Goal: Task Accomplishment & Management: Use online tool/utility

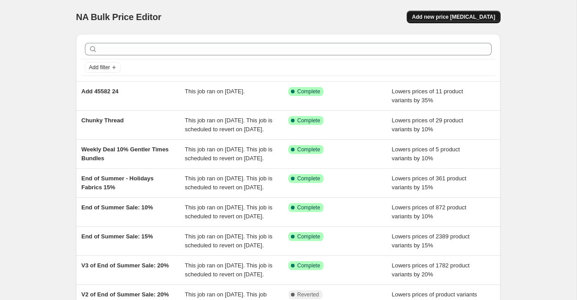
click at [436, 19] on span "Add new price change job" at bounding box center [453, 16] width 83 height 7
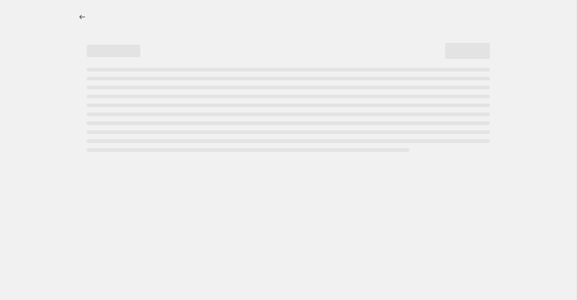
select select "percentage"
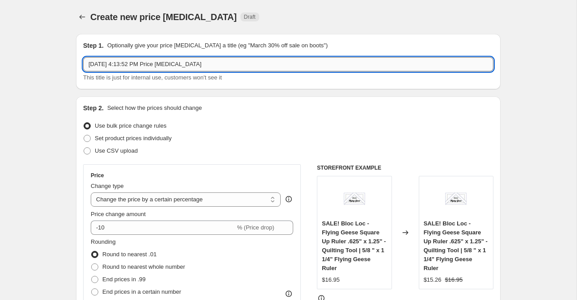
click at [155, 65] on input "Aug 26, 2025, 4:13:52 PM Price change job" at bounding box center [288, 64] width 410 height 14
paste input "https://www.etsy.com/listing/1826097353/farmstead-vintage-farm-scene-charcoal"
paste input "20901 16"
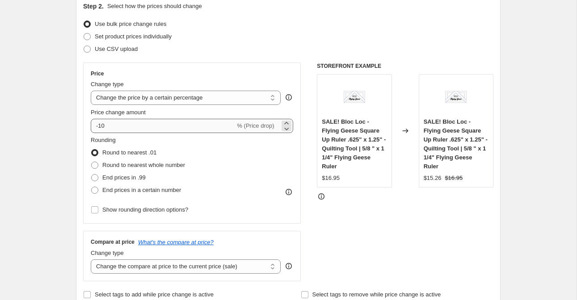
scroll to position [103, 0]
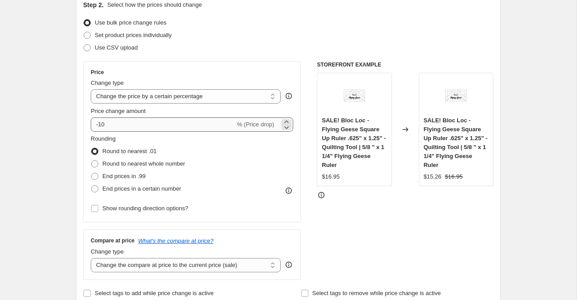
type input "Add to End of Summer 20901 16"
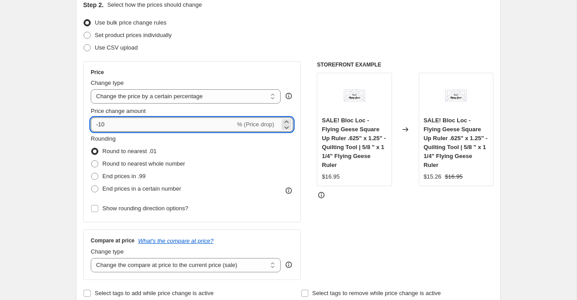
drag, startPoint x: 122, startPoint y: 125, endPoint x: 101, endPoint y: 125, distance: 21.0
click at [101, 125] on input "-10" at bounding box center [163, 125] width 144 height 14
type input "-1"
type input "-20"
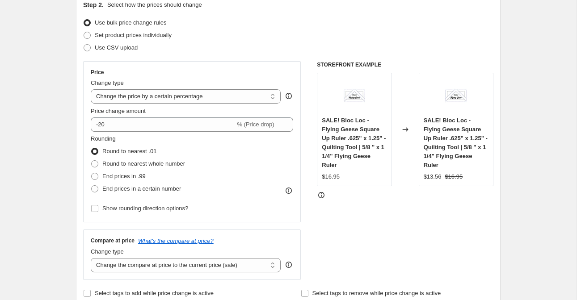
drag, startPoint x: 314, startPoint y: 32, endPoint x: 312, endPoint y: 47, distance: 15.3
click at [314, 32] on div "Set product prices individually" at bounding box center [288, 35] width 410 height 13
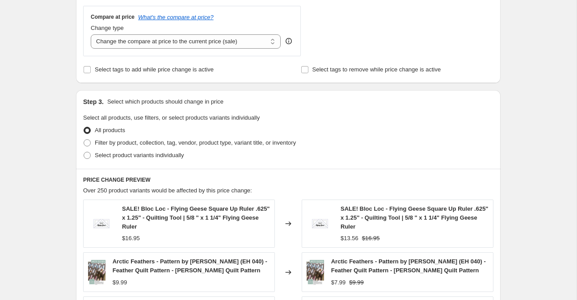
scroll to position [331, 0]
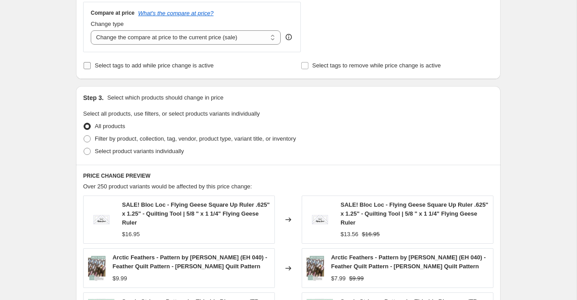
click at [141, 67] on span "Select tags to add while price change is active" at bounding box center [154, 65] width 119 height 7
click at [91, 67] on input "Select tags to add while price change is active" at bounding box center [87, 65] width 7 height 7
checkbox input "true"
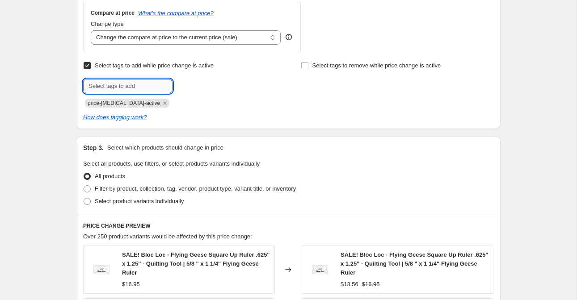
click at [164, 86] on input "text" at bounding box center [127, 86] width 89 height 14
type input "end of summer"
click at [197, 84] on span "end of summe..." at bounding box center [212, 85] width 41 height 6
click at [148, 89] on input "text" at bounding box center [127, 86] width 89 height 14
type input "sale"
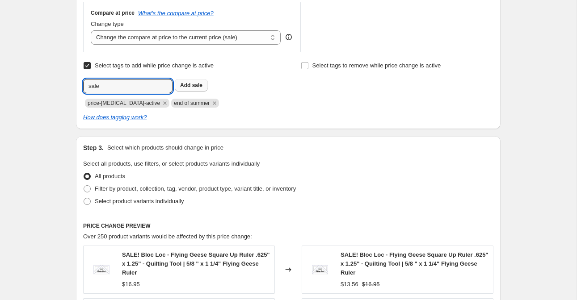
click at [187, 88] on b "Add" at bounding box center [185, 85] width 10 height 6
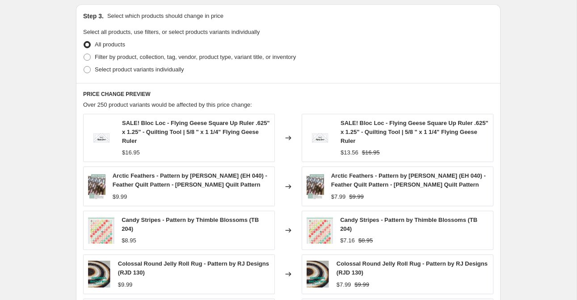
scroll to position [461, 0]
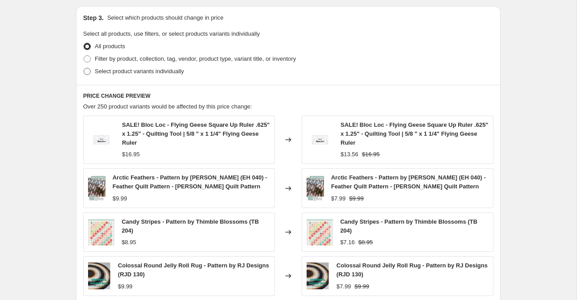
click at [132, 68] on span "Select product variants individually" at bounding box center [139, 71] width 89 height 7
click at [84, 68] on input "Select product variants individually" at bounding box center [84, 68] width 0 height 0
radio input "true"
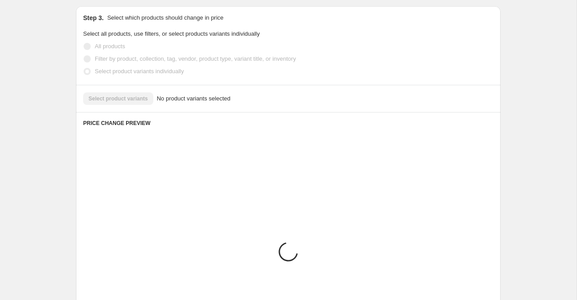
scroll to position [445, 0]
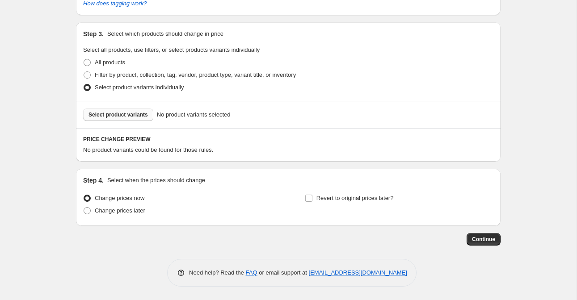
click at [138, 116] on span "Select product variants" at bounding box center [118, 114] width 59 height 7
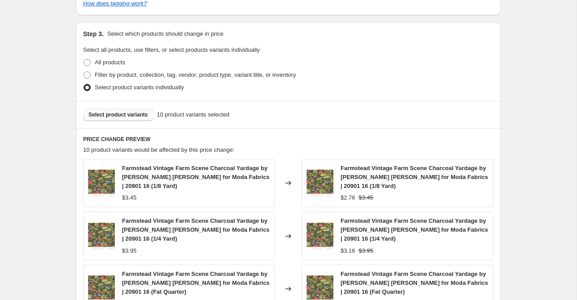
scroll to position [730, 0]
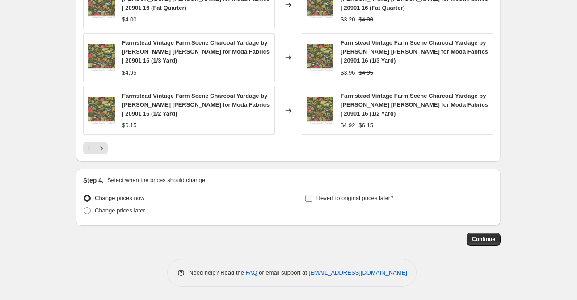
click at [315, 201] on label "Revert to original prices later?" at bounding box center [349, 198] width 89 height 13
click at [312, 201] on input "Revert to original prices later?" at bounding box center [308, 198] width 7 height 7
checkbox input "true"
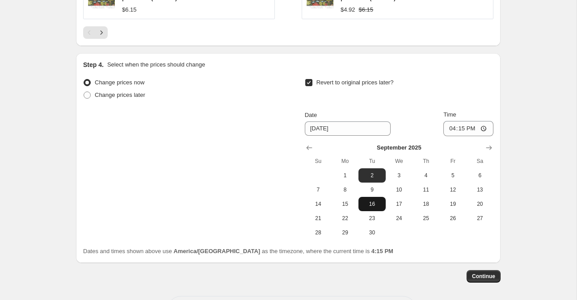
scroll to position [846, 0]
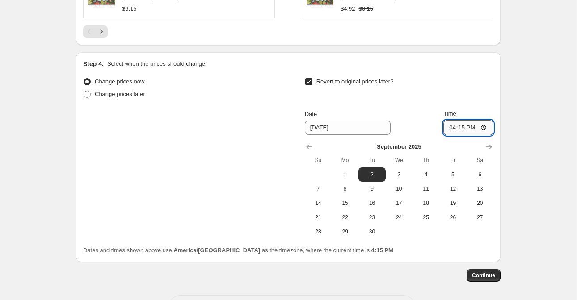
click at [450, 127] on input "16:15" at bounding box center [468, 127] width 50 height 15
click at [450, 129] on input "12:00" at bounding box center [468, 127] width 50 height 15
type input "23:59"
click at [487, 276] on span "Continue" at bounding box center [483, 275] width 23 height 7
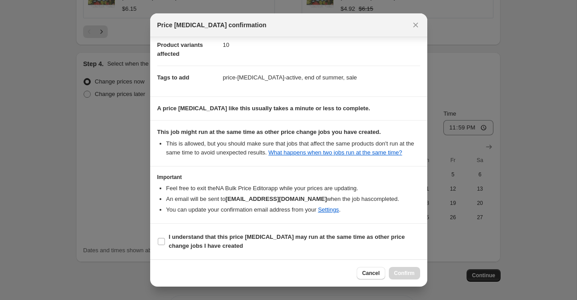
scroll to position [118, 0]
drag, startPoint x: 197, startPoint y: 241, endPoint x: 202, endPoint y: 241, distance: 5.0
click at [197, 241] on b "I understand that this price change job may run at the same time as other price…" at bounding box center [287, 242] width 236 height 16
click at [165, 241] on input "I understand that this price change job may run at the same time as other price…" at bounding box center [161, 241] width 7 height 7
checkbox input "true"
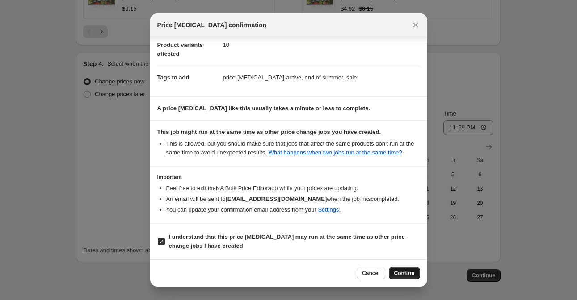
click at [408, 275] on span "Confirm" at bounding box center [404, 273] width 21 height 7
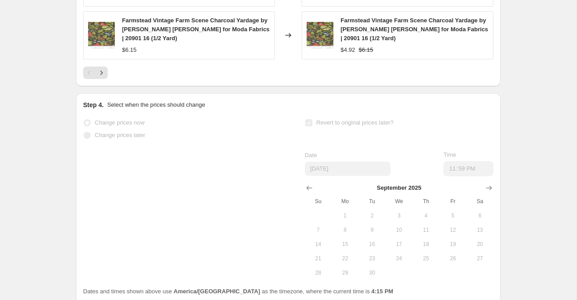
scroll to position [848, 0]
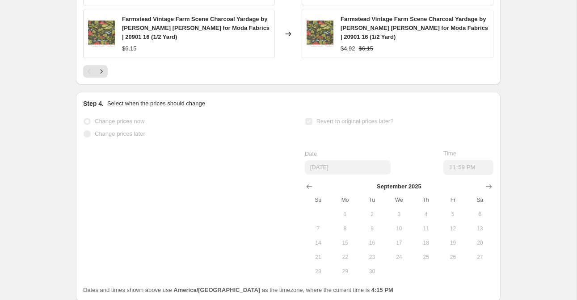
select select "percentage"
